Goal: Information Seeking & Learning: Learn about a topic

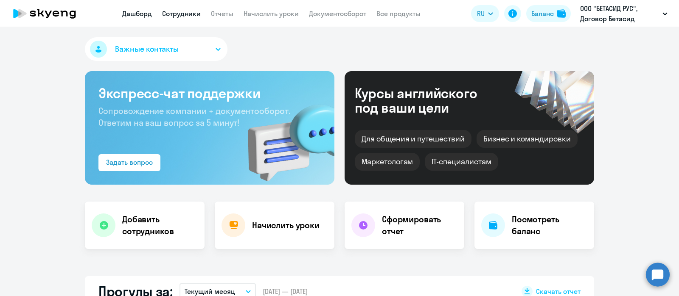
click at [187, 16] on link "Сотрудники" at bounding box center [181, 13] width 39 height 8
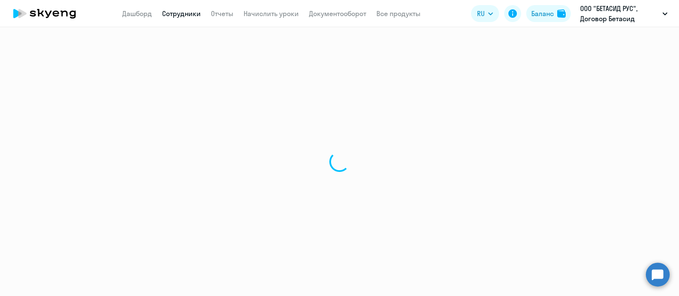
select select "30"
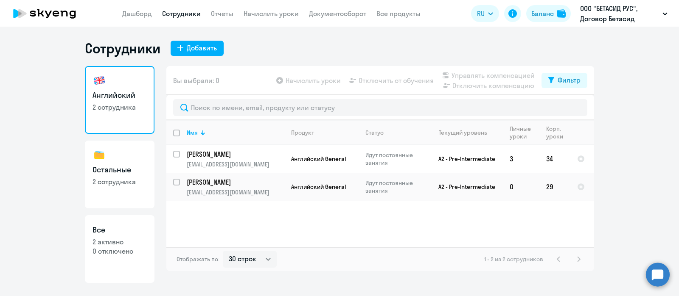
click at [115, 170] on h3 "Остальные" at bounding box center [119, 170] width 54 height 11
select select "30"
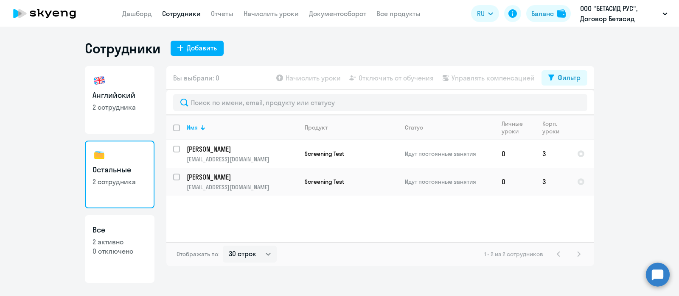
click at [117, 89] on link "Английский 2 сотрудника" at bounding box center [120, 100] width 70 height 68
select select "30"
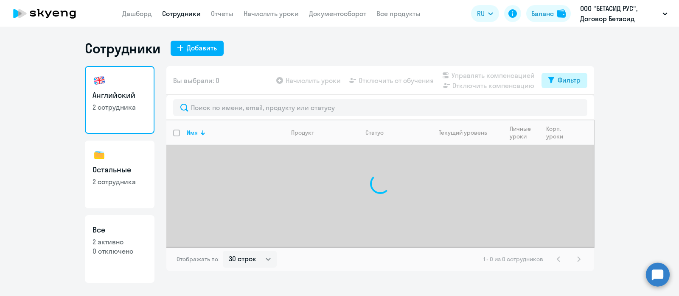
click at [557, 80] on div "Фильтр" at bounding box center [568, 80] width 23 height 10
click at [570, 108] on span at bounding box center [573, 108] width 14 height 8
click at [566, 108] on input "checkbox" at bounding box center [565, 107] width 0 height 0
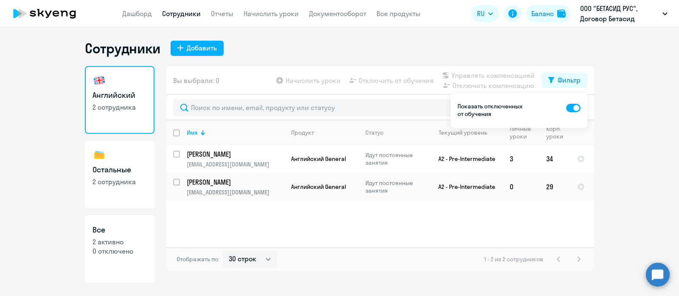
click at [621, 161] on ng-component "Сотрудники Добавить Английский 2 сотрудника Остальные 2 сотрудника Все 2 активн…" at bounding box center [339, 161] width 679 height 243
click at [576, 108] on span at bounding box center [573, 108] width 14 height 8
click at [566, 108] on input "checkbox" at bounding box center [565, 107] width 0 height 0
checkbox input "false"
click at [121, 177] on p "2 сотрудника" at bounding box center [119, 181] width 54 height 9
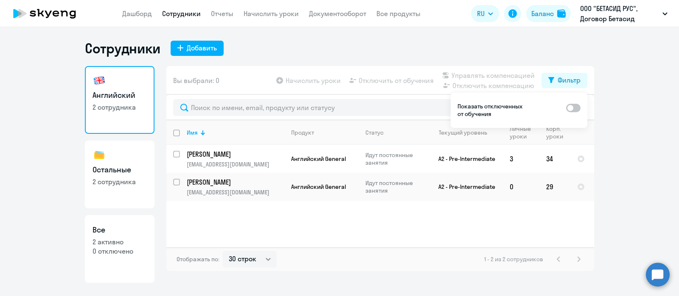
select select "30"
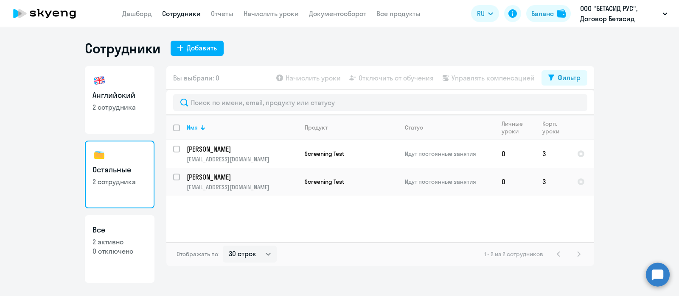
click at [134, 106] on p "2 сотрудника" at bounding box center [119, 107] width 54 height 9
select select "30"
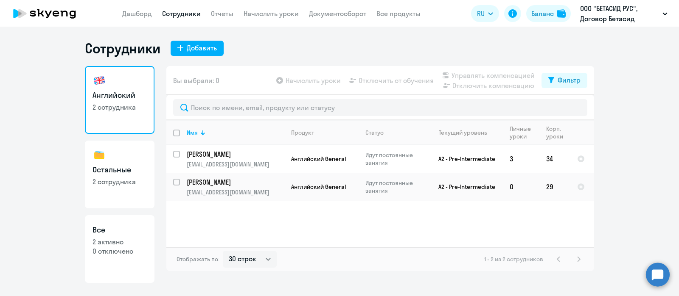
click at [129, 167] on h3 "Остальные" at bounding box center [119, 170] width 54 height 11
select select "30"
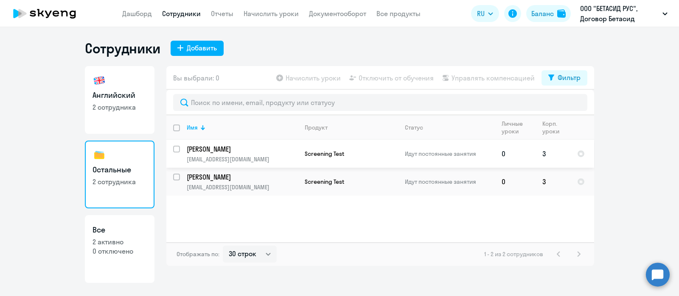
click at [245, 148] on p "Леденев Виктор Сергеевич" at bounding box center [242, 149] width 111 height 9
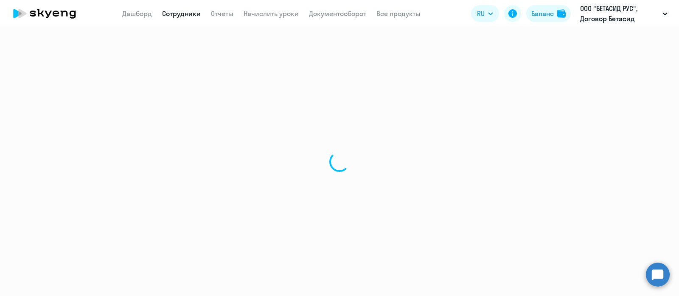
select select "english"
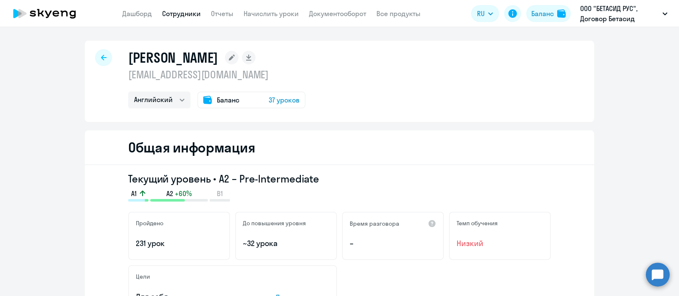
click at [101, 58] on icon at bounding box center [104, 58] width 6 height 6
select select "30"
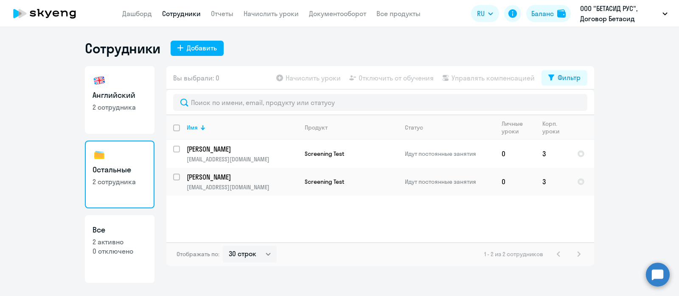
click at [112, 99] on h3 "Английский" at bounding box center [119, 95] width 54 height 11
select select "30"
